Goal: Transaction & Acquisition: Download file/media

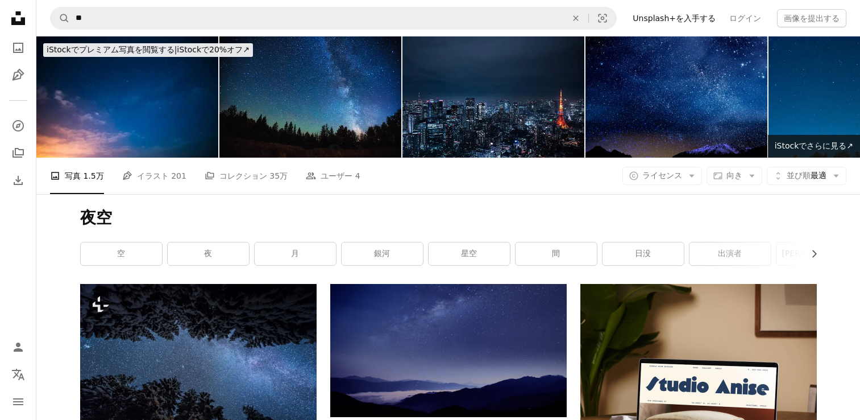
scroll to position [3013, 0]
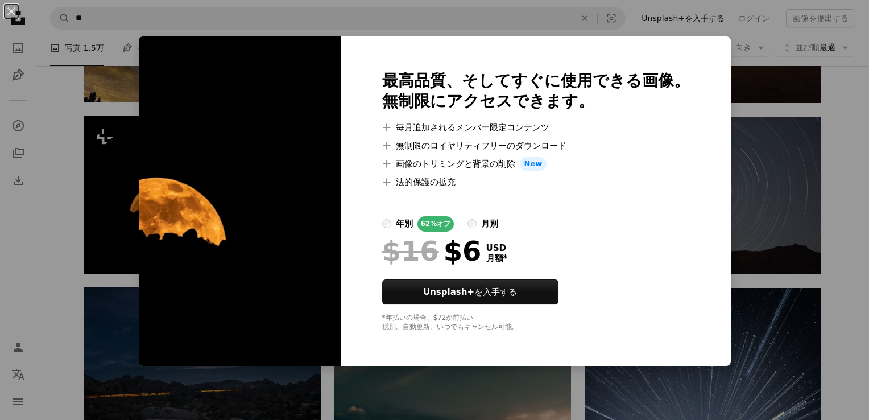
click at [215, 31] on div "An X shape 最高品質、そしてすぐに使用できる画像。 無制限にアクセスできます。 A plus sign 毎月追加されるメンバー限定コンテンツ A p…" at bounding box center [434, 210] width 869 height 420
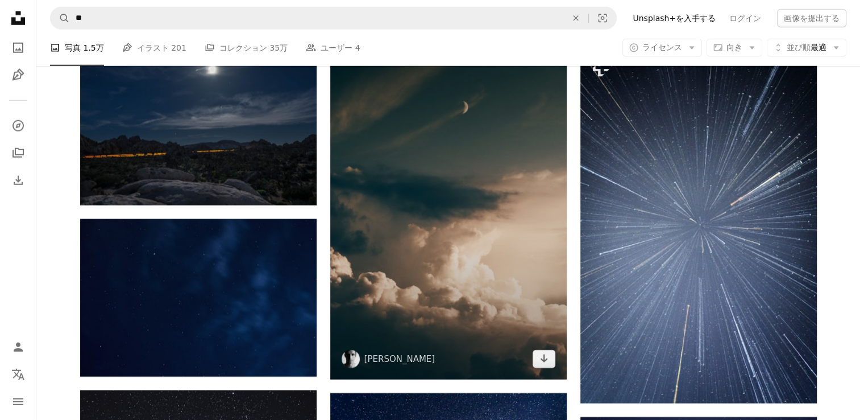
scroll to position [3298, 0]
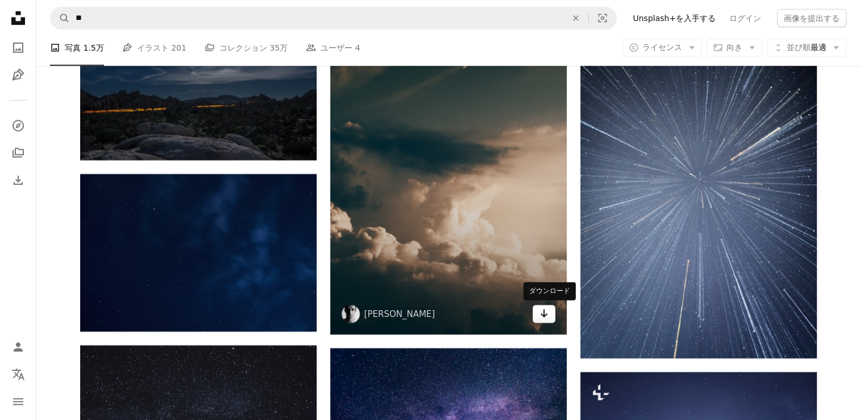
click at [548, 310] on link "Arrow pointing down" at bounding box center [544, 314] width 23 height 18
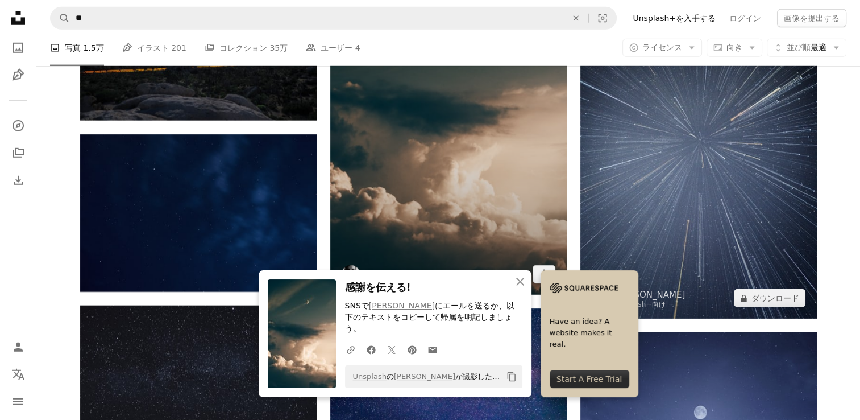
scroll to position [3468, 0]
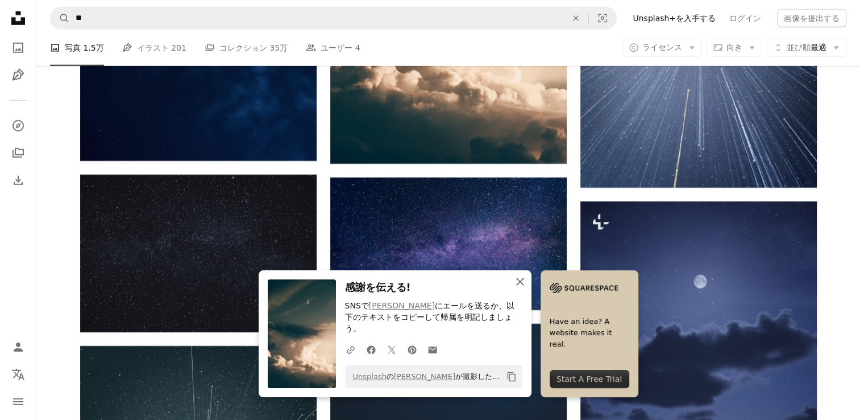
click at [528, 290] on button "An X shape 閉じる" at bounding box center [520, 281] width 23 height 23
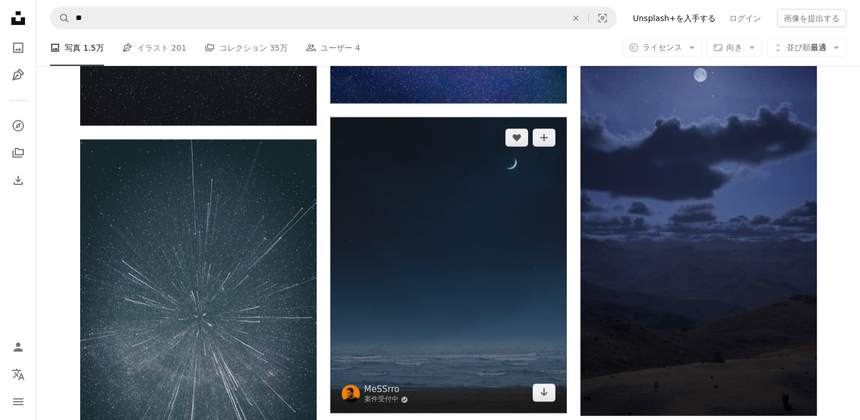
scroll to position [3696, 0]
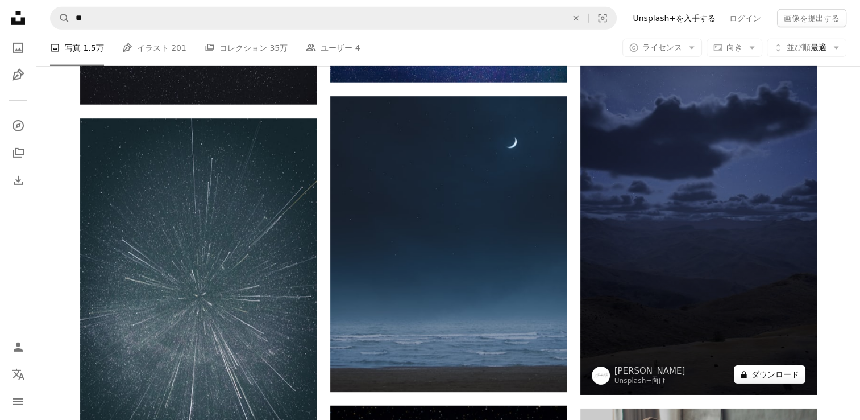
click at [769, 372] on button "A lock ダウンロード" at bounding box center [770, 374] width 72 height 18
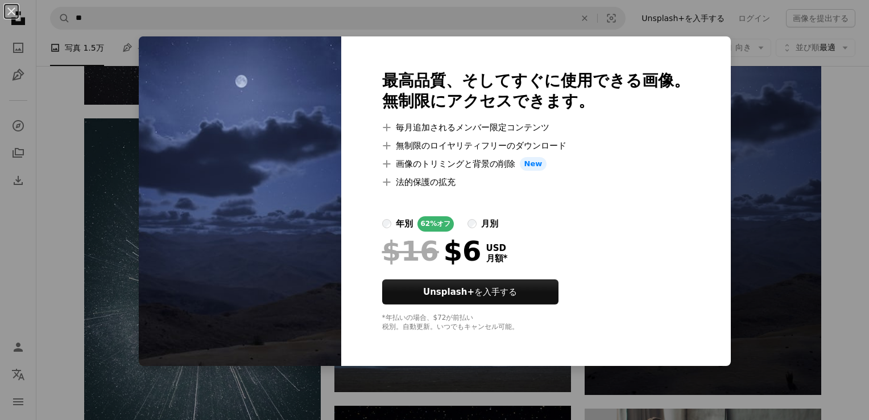
click at [799, 196] on div "An X shape 最高品質、そしてすぐに使用できる画像。 無制限にアクセスできます。 A plus sign 毎月追加されるメンバー限定コンテンツ A p…" at bounding box center [434, 210] width 869 height 420
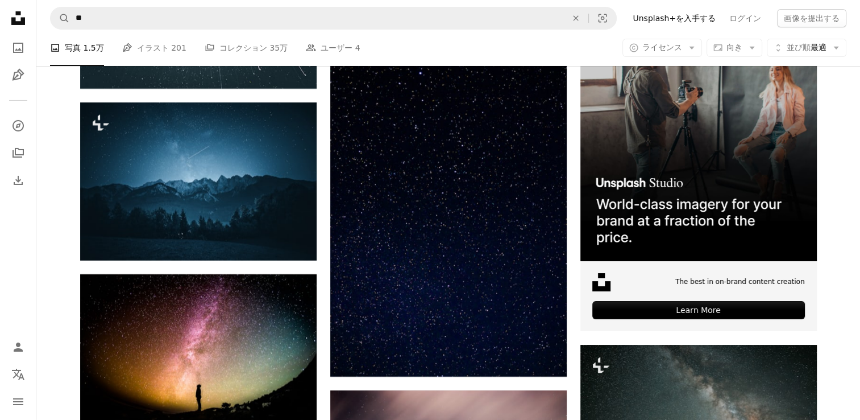
scroll to position [4093, 0]
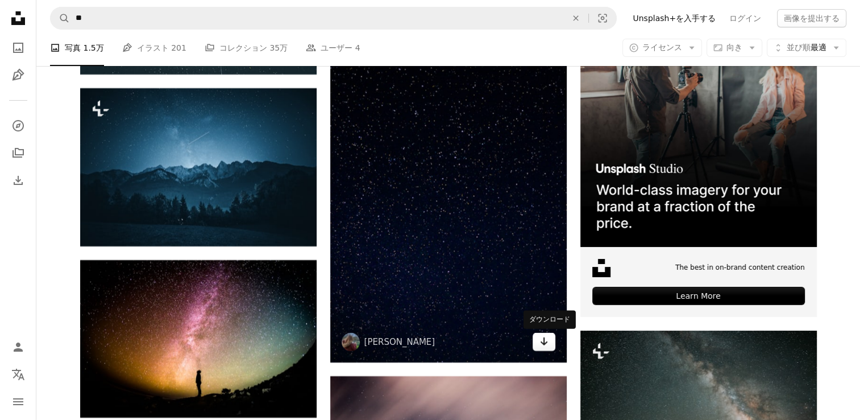
click at [547, 346] on icon "Arrow pointing down" at bounding box center [544, 341] width 9 height 14
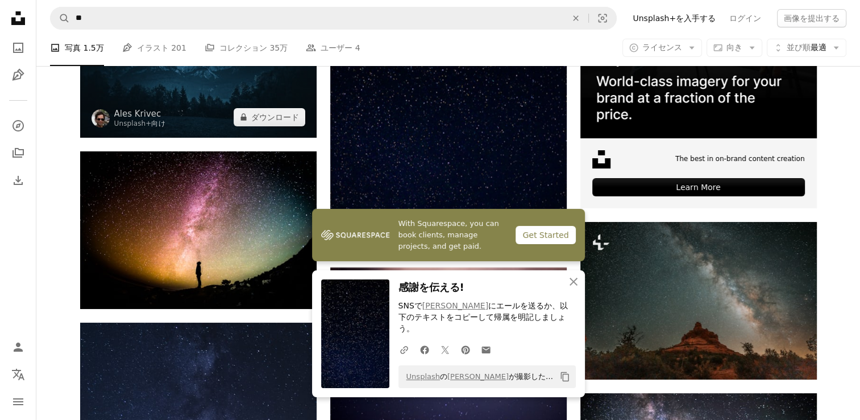
scroll to position [4264, 0]
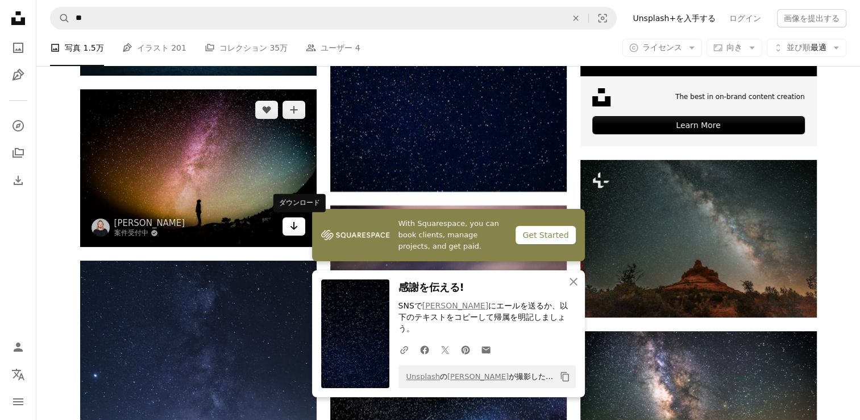
click at [289, 226] on icon "Arrow pointing down" at bounding box center [293, 226] width 9 height 14
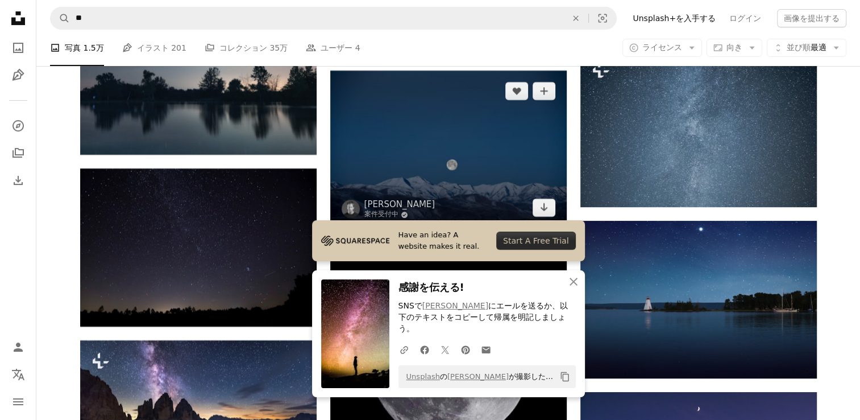
scroll to position [4719, 0]
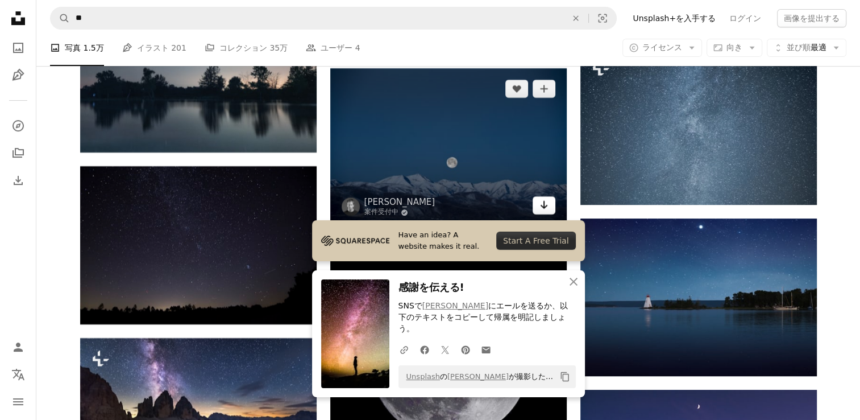
click at [543, 208] on icon "ダウンロード" at bounding box center [543, 205] width 7 height 8
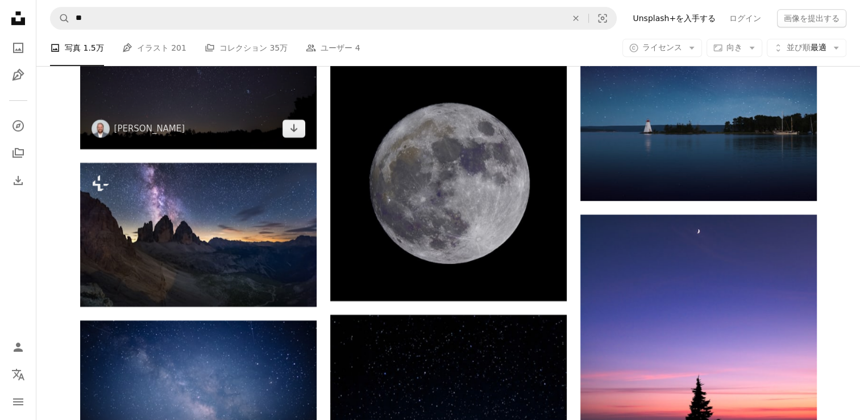
scroll to position [4946, 0]
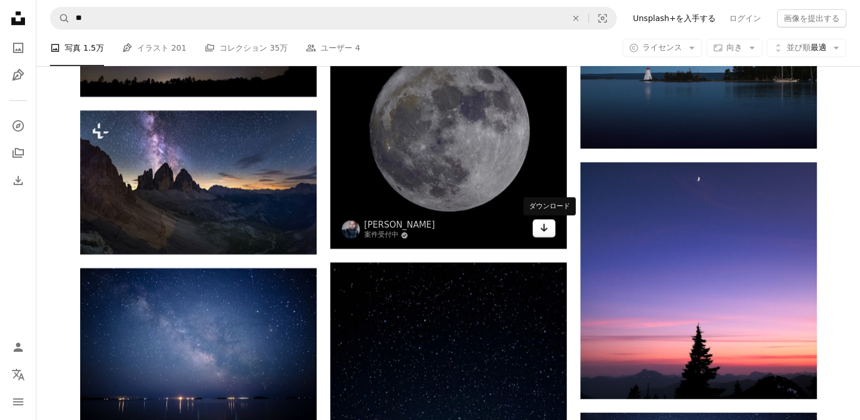
click at [544, 233] on icon "Arrow pointing down" at bounding box center [544, 228] width 9 height 14
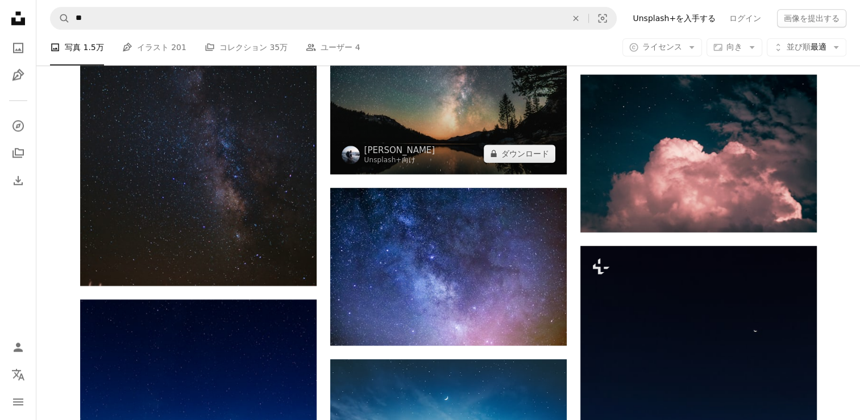
scroll to position [5629, 0]
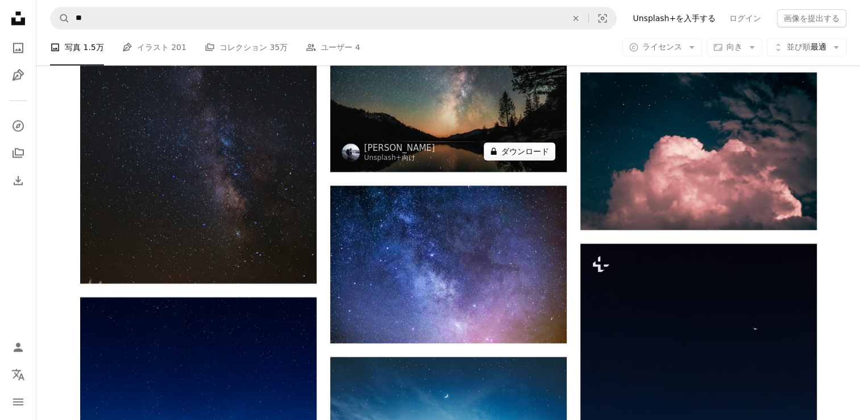
click at [516, 157] on button "A lock ダウンロード" at bounding box center [520, 151] width 72 height 18
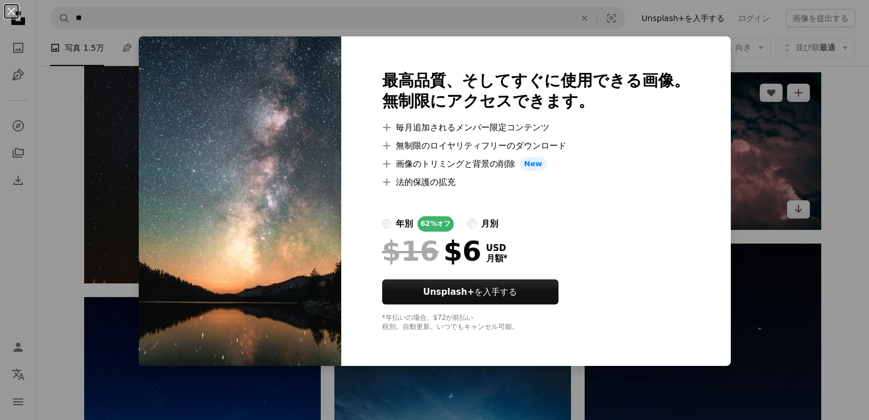
click at [725, 139] on div "An X shape 最高品質、そしてすぐに使用できる画像。 無制限にアクセスできます。 A plus sign 毎月追加されるメンバー限定コンテンツ A p…" at bounding box center [434, 210] width 869 height 420
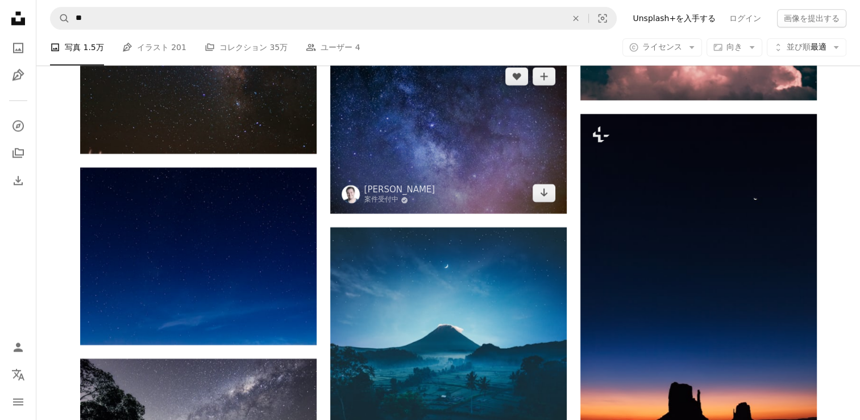
scroll to position [5913, 0]
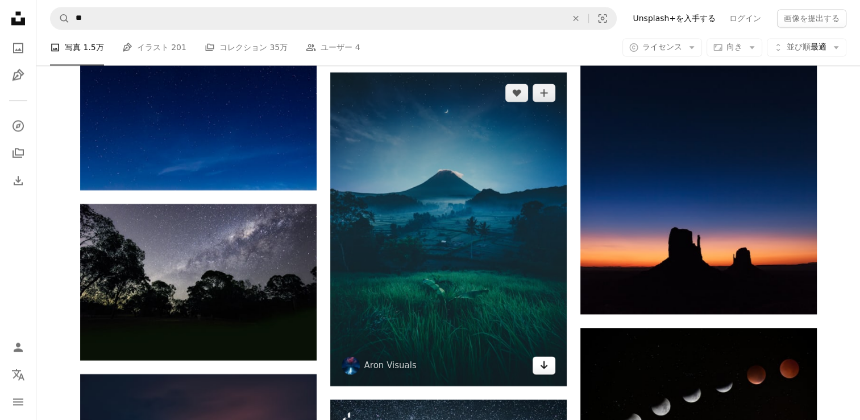
click at [541, 369] on icon "Arrow pointing down" at bounding box center [544, 365] width 9 height 14
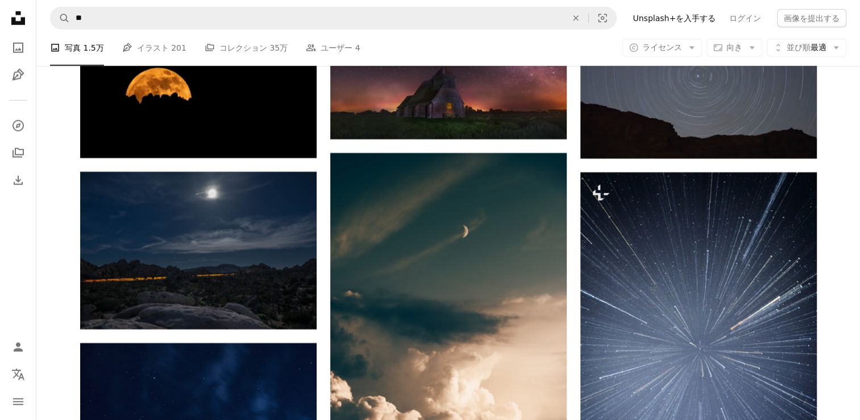
scroll to position [3127, 0]
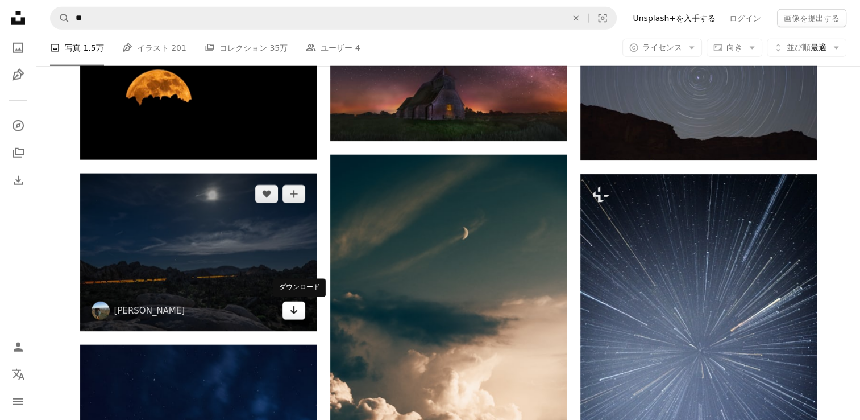
click at [291, 312] on icon "Arrow pointing down" at bounding box center [293, 310] width 9 height 14
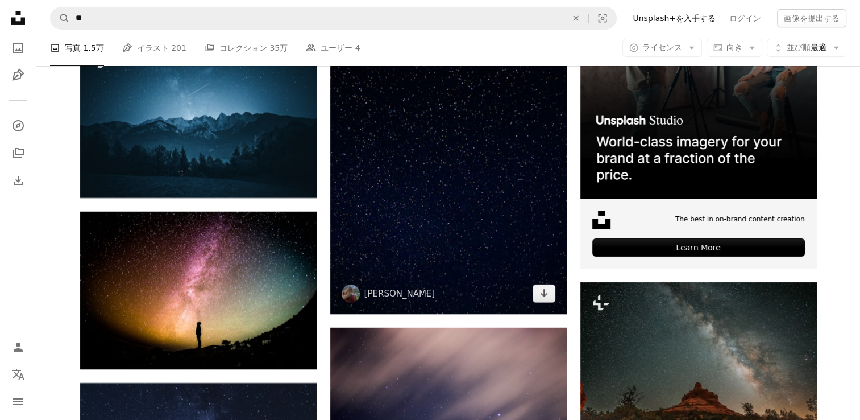
scroll to position [4150, 0]
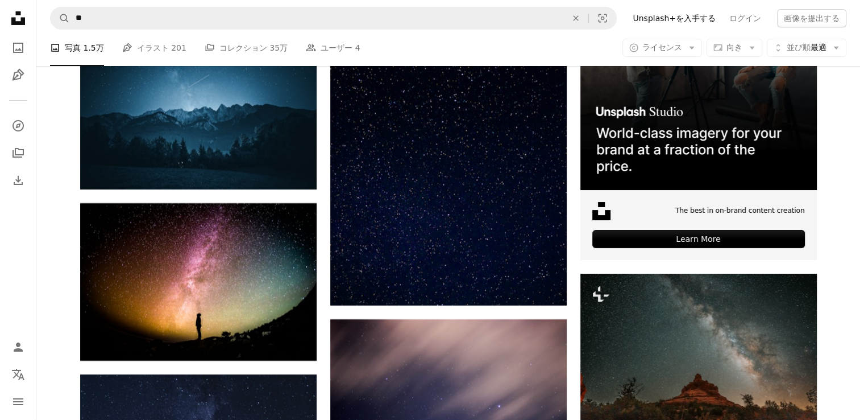
click at [58, 51] on li "A photo 写真 1.5万" at bounding box center [77, 48] width 54 height 36
click at [69, 49] on li "A photo 写真 1.5万" at bounding box center [77, 48] width 54 height 36
